Goal: Information Seeking & Learning: Learn about a topic

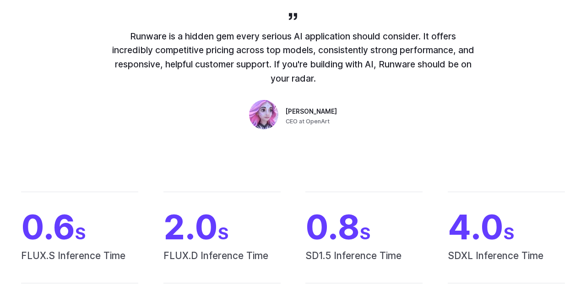
scroll to position [3601, 0]
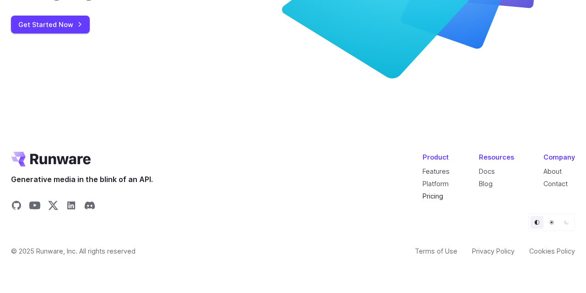
click at [441, 197] on link "Pricing" at bounding box center [433, 196] width 21 height 8
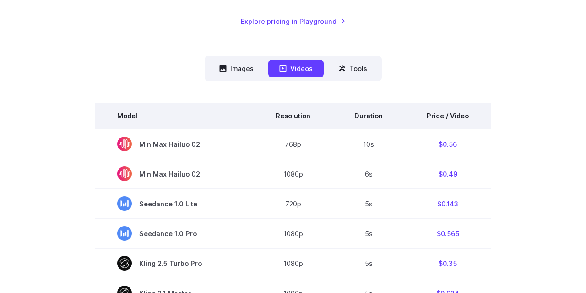
scroll to position [238, 0]
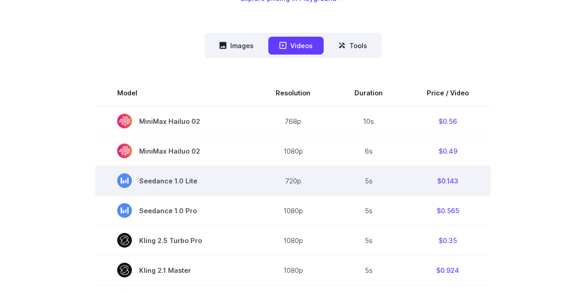
drag, startPoint x: 229, startPoint y: 176, endPoint x: 480, endPoint y: 192, distance: 251.5
click at [480, 192] on tr "Seedance 1.0 Lite 720p 5s $0.143" at bounding box center [293, 181] width 396 height 30
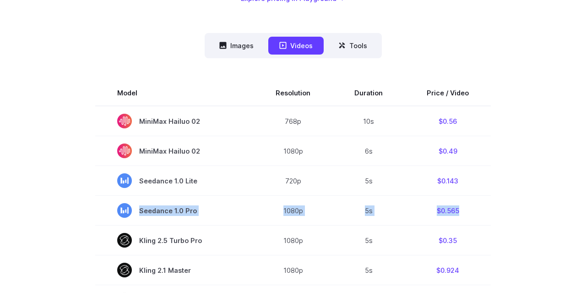
drag, startPoint x: 108, startPoint y: 210, endPoint x: 492, endPoint y: 220, distance: 384.9
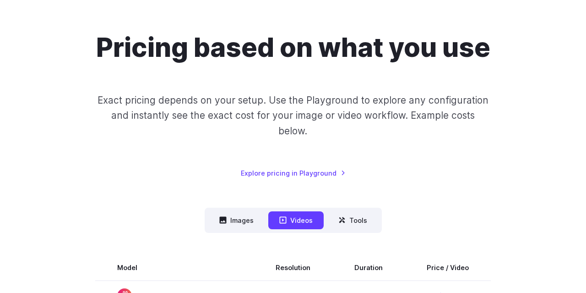
scroll to position [0, 0]
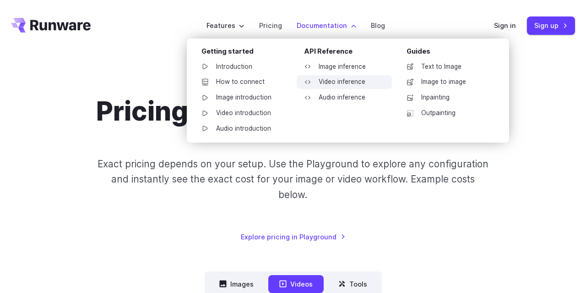
click at [334, 83] on link "Video inference" at bounding box center [344, 82] width 95 height 14
